Goal: Task Accomplishment & Management: Complete application form

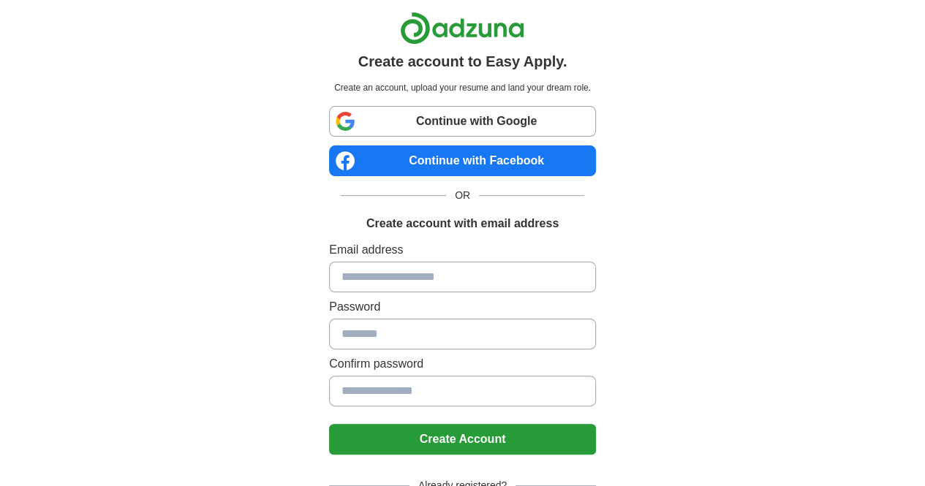
click at [537, 119] on link "Continue with Google" at bounding box center [462, 121] width 267 height 31
